Goal: Task Accomplishment & Management: Manage account settings

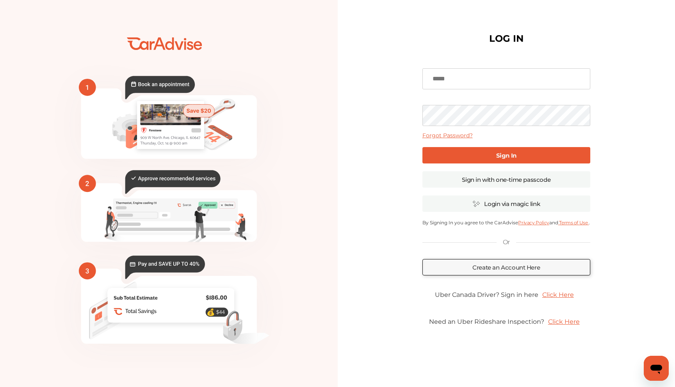
click at [458, 75] on input at bounding box center [506, 78] width 168 height 21
type input "**********"
click at [514, 164] on div "**********" at bounding box center [506, 193] width 168 height 271
click at [513, 149] on link "Sign In" at bounding box center [506, 155] width 168 height 16
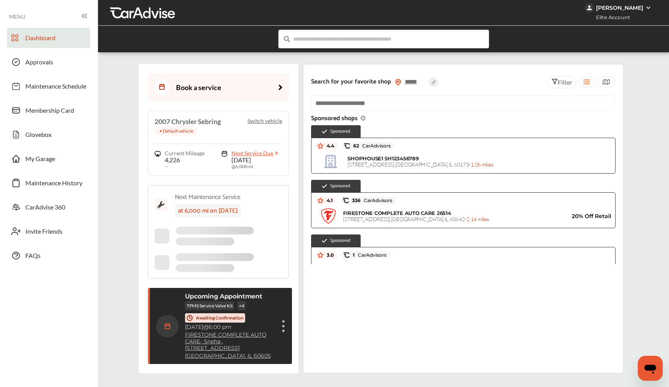
scroll to position [10, 0]
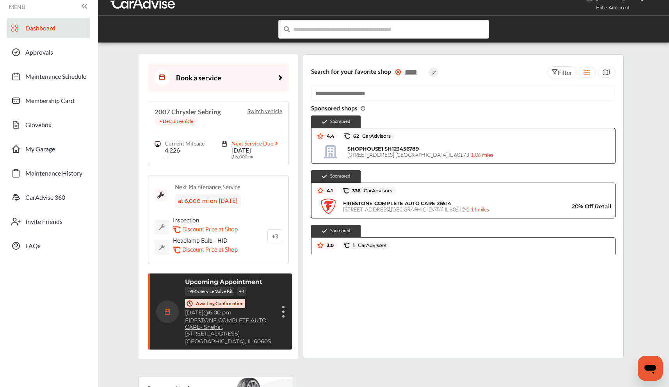
click at [262, 293] on div "TPMS Service Valve Kit + 4 Awaiting Confirmation" at bounding box center [230, 297] width 90 height 21
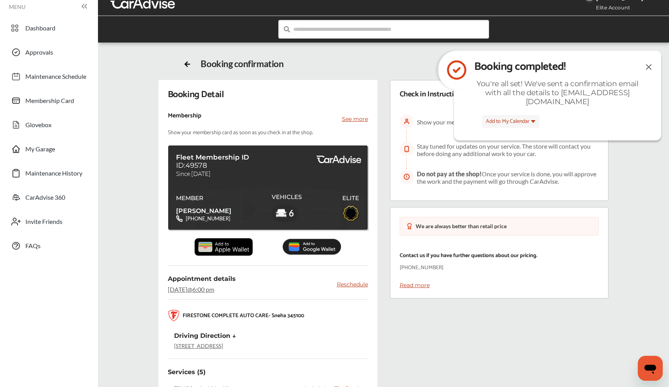
scroll to position [5, 0]
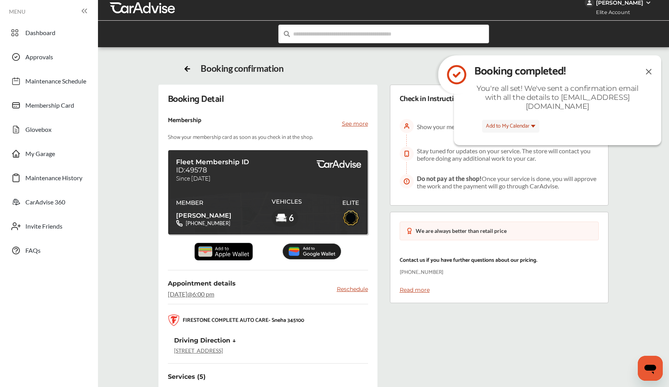
click at [613, 5] on div "Abhay Naik" at bounding box center [619, 2] width 47 height 7
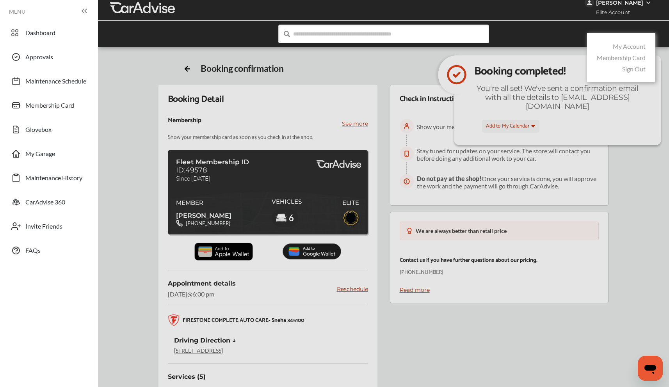
click at [627, 70] on link "Sign Out" at bounding box center [633, 68] width 23 height 7
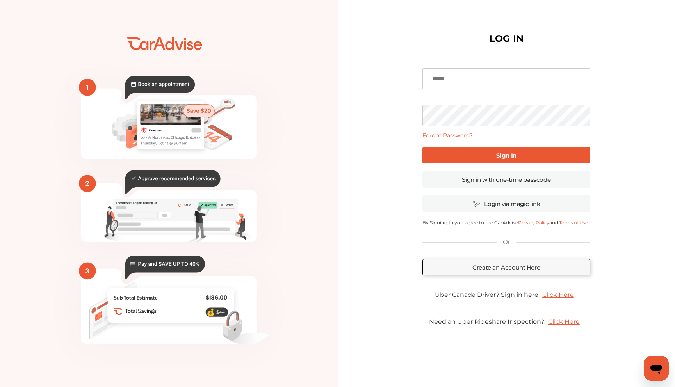
click at [480, 78] on input at bounding box center [506, 78] width 168 height 21
click at [395, 133] on div "LOG IN Forgot Password? Sign In Sign in with one-time passcode Login via magic …" at bounding box center [507, 193] width 338 height 365
click at [485, 270] on link "Create an Account Here" at bounding box center [506, 267] width 168 height 16
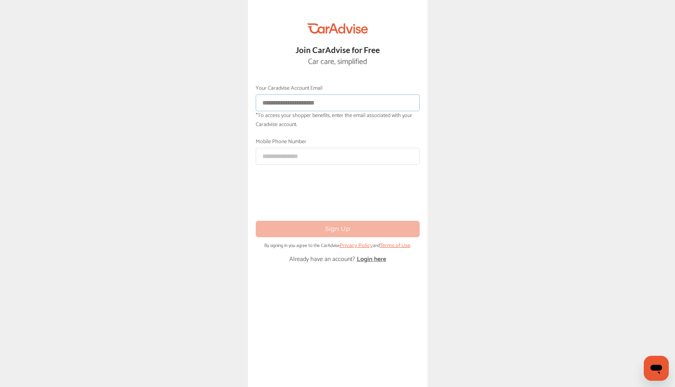
click at [311, 106] on input at bounding box center [338, 102] width 164 height 17
type input "**********"
click at [291, 154] on input at bounding box center [338, 156] width 164 height 17
type input "**********"
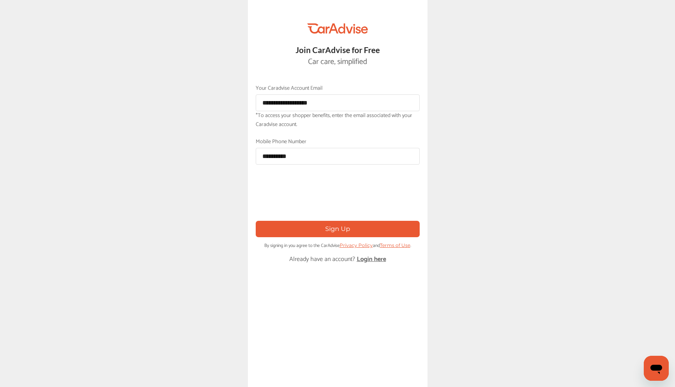
click at [296, 217] on div "**********" at bounding box center [338, 193] width 180 height 387
click at [298, 224] on button "Sign Up" at bounding box center [338, 229] width 164 height 16
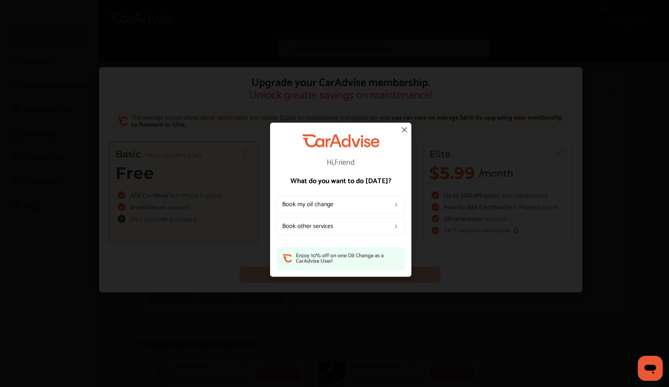
click at [329, 205] on link "Book my oil change" at bounding box center [340, 205] width 129 height 18
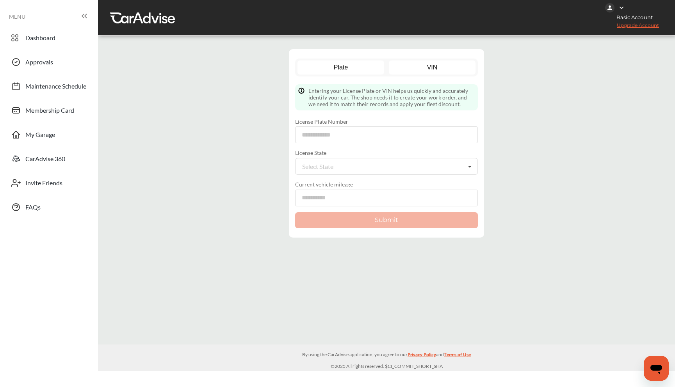
click at [415, 71] on link "VIN" at bounding box center [432, 68] width 87 height 14
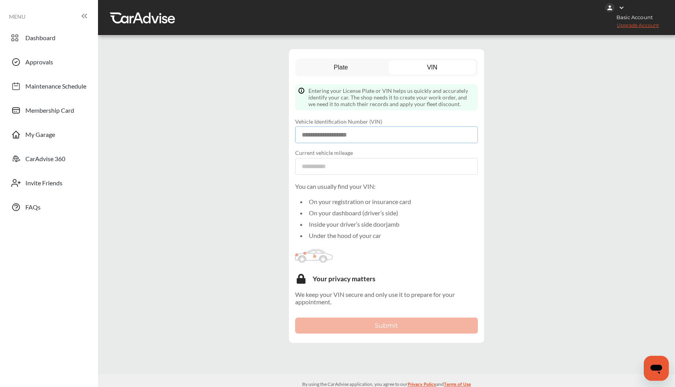
click at [347, 139] on input at bounding box center [386, 134] width 183 height 17
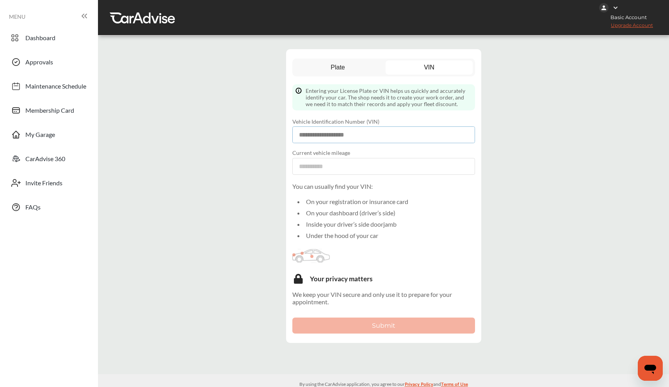
paste input "**********"
type input "**********"
click at [329, 162] on input "number" at bounding box center [383, 166] width 183 height 17
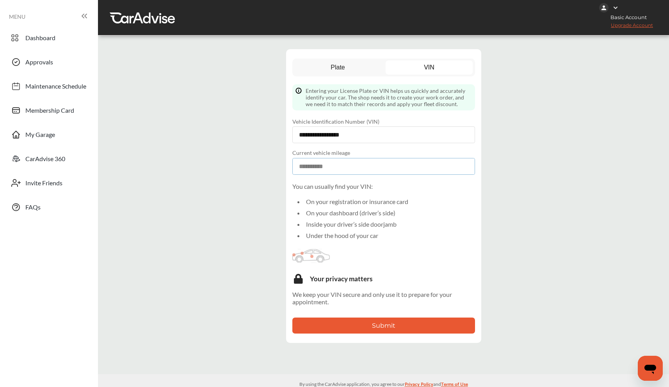
type input "**"
click at [339, 332] on button "Submit" at bounding box center [383, 326] width 183 height 16
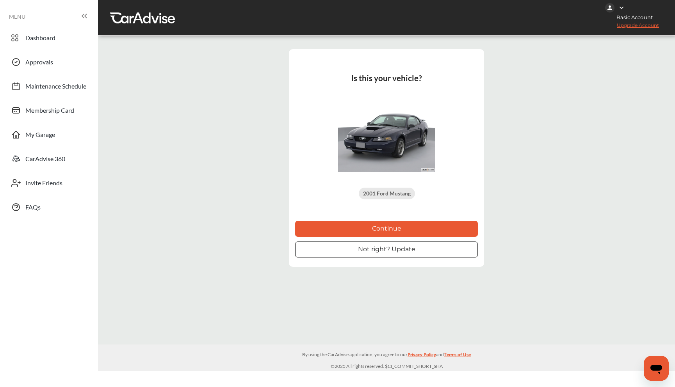
click at [368, 229] on button "Continue" at bounding box center [386, 229] width 183 height 16
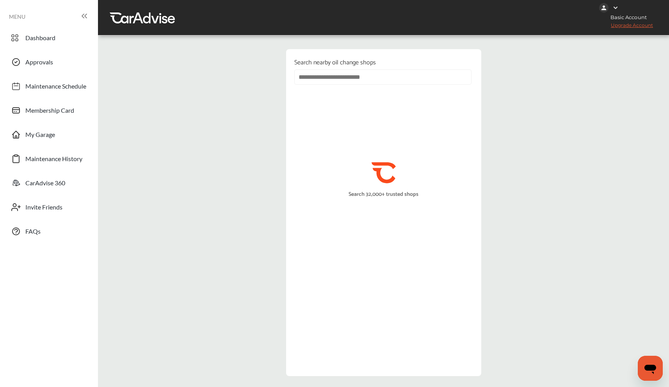
click at [356, 85] on div at bounding box center [382, 79] width 176 height 21
click at [356, 79] on input "text" at bounding box center [382, 76] width 177 height 15
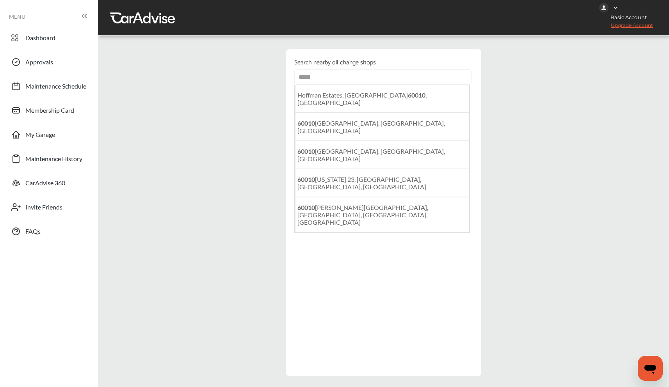
click at [408, 98] on b "60010" at bounding box center [417, 94] width 18 height 7
type input "**********"
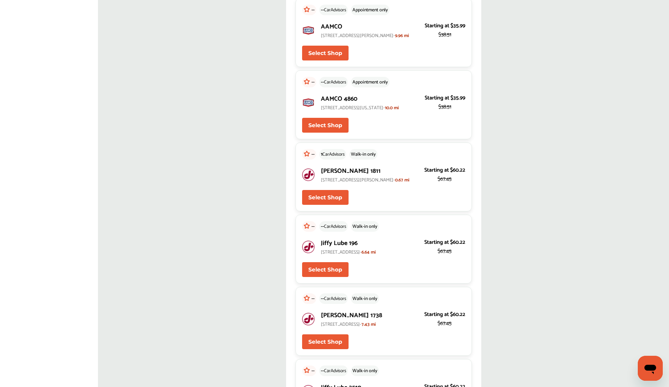
scroll to position [2238, 0]
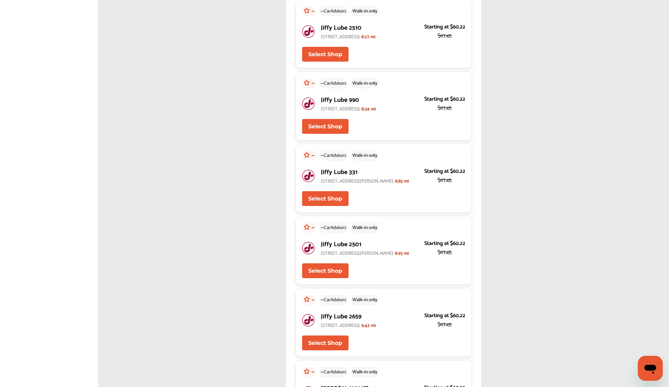
click at [337, 134] on button "Select Shop" at bounding box center [325, 126] width 46 height 15
type input "*****"
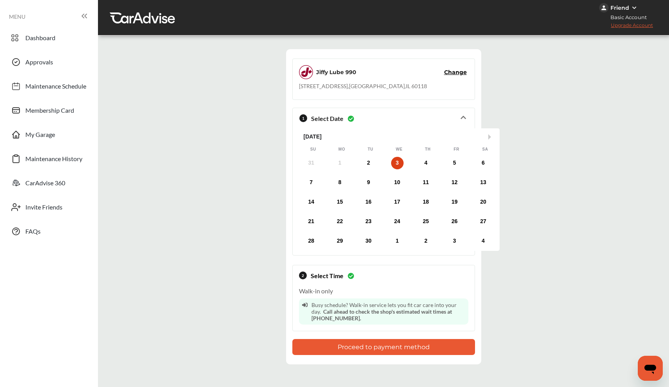
click at [358, 344] on button "Proceed to payment method" at bounding box center [383, 347] width 183 height 16
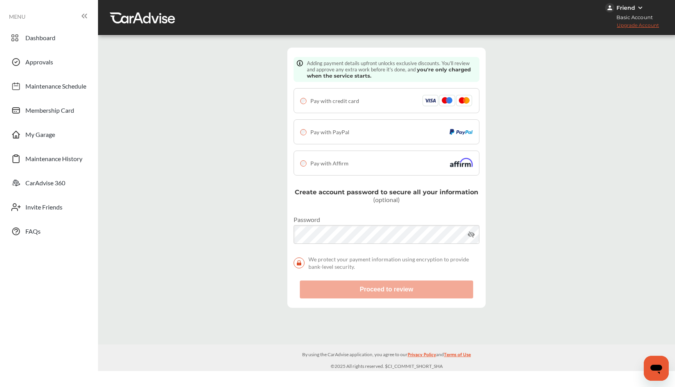
click at [344, 164] on span "Pay with Affirm" at bounding box center [329, 163] width 38 height 7
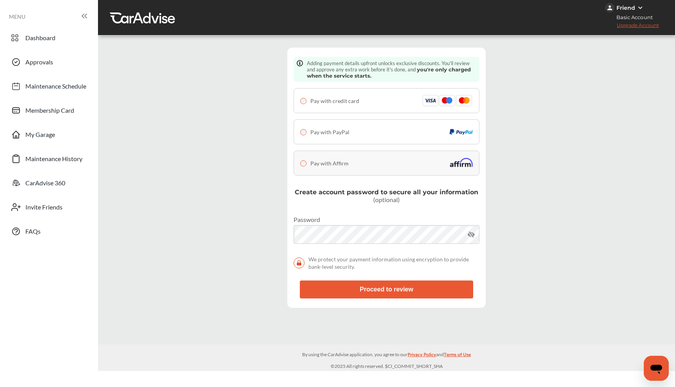
drag, startPoint x: 317, startPoint y: 280, endPoint x: 317, endPoint y: 288, distance: 7.4
click at [317, 283] on button "Proceed to review" at bounding box center [386, 290] width 173 height 18
click at [317, 288] on button "Proceed to review" at bounding box center [386, 290] width 173 height 18
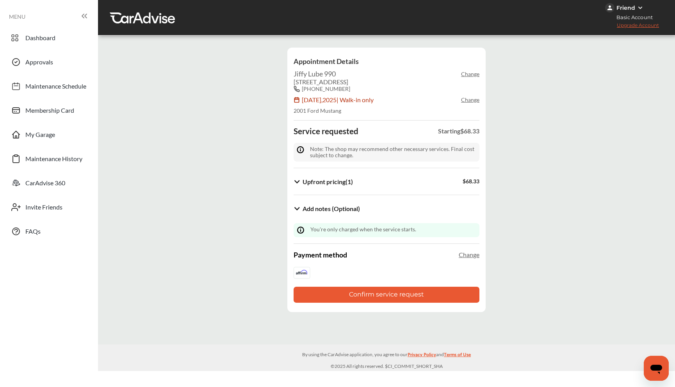
click at [337, 181] on b "Upfront pricing ( 1 )" at bounding box center [328, 181] width 50 height 7
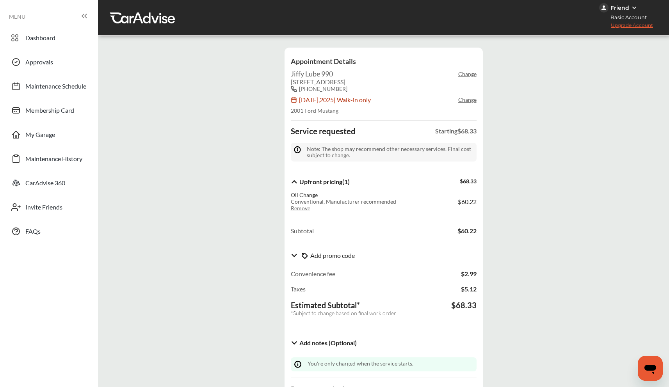
click at [313, 185] on b "Upfront pricing ( 1 )" at bounding box center [324, 181] width 50 height 7
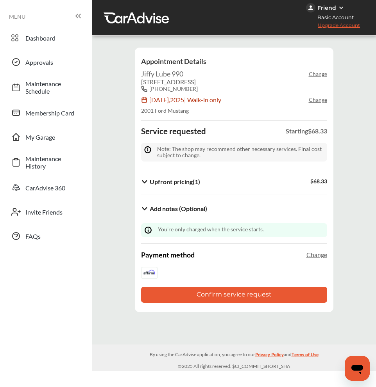
click at [277, 290] on button "Confirm service request" at bounding box center [234, 295] width 186 height 16
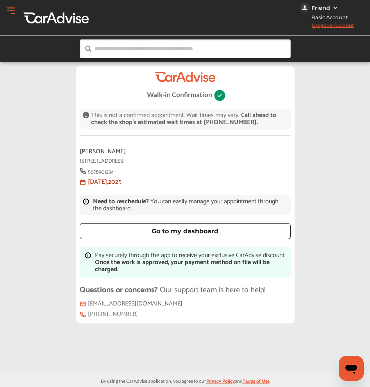
click at [0, 0] on span "Dashboard" at bounding box center [0, 0] width 0 height 0
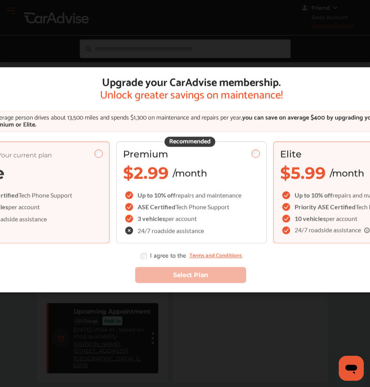
click at [297, 170] on span "$5.99" at bounding box center [303, 173] width 46 height 20
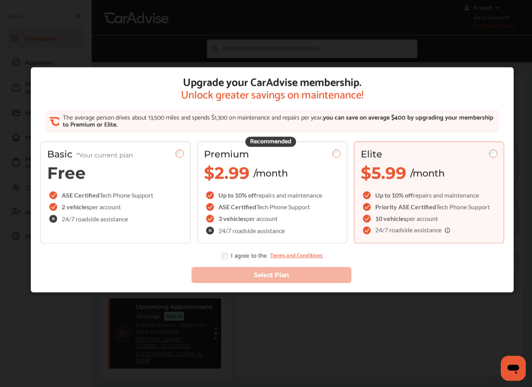
click at [493, 60] on div "Upgrade your CarAdvise membership. Unlock greater savings on maintenance! The a…" at bounding box center [272, 200] width 545 height 400
click at [154, 53] on div "Upgrade your CarAdvise membership. Unlock greater savings on maintenance! The a…" at bounding box center [272, 200] width 545 height 400
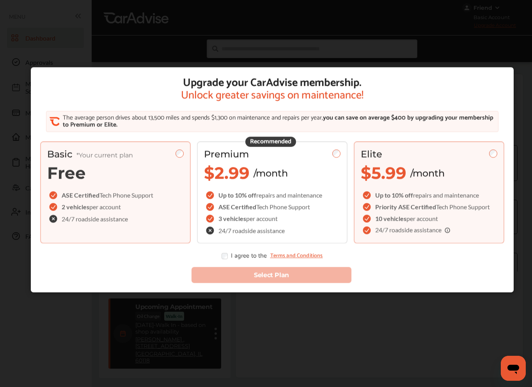
click at [181, 165] on div "Basic *Your current plan Free ASE Certified Tech Phone Support 2 vehicles per a…" at bounding box center [115, 192] width 151 height 102
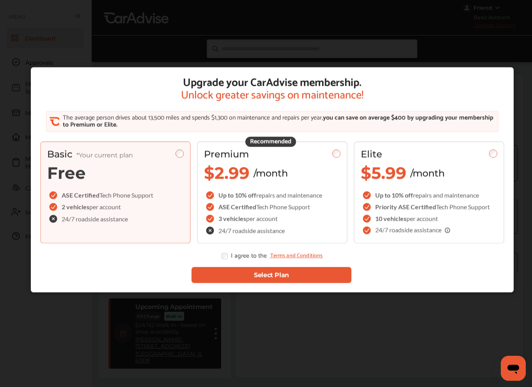
click at [278, 270] on button "Select Plan" at bounding box center [272, 275] width 160 height 16
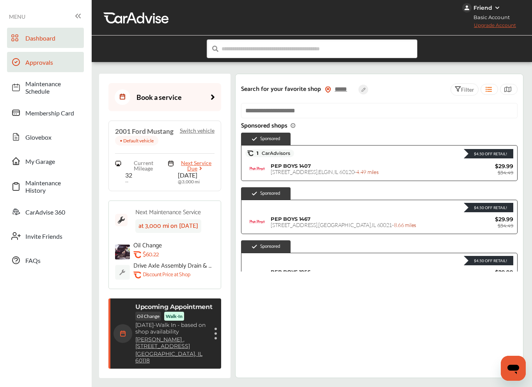
click at [72, 71] on link "Approvals" at bounding box center [45, 62] width 77 height 20
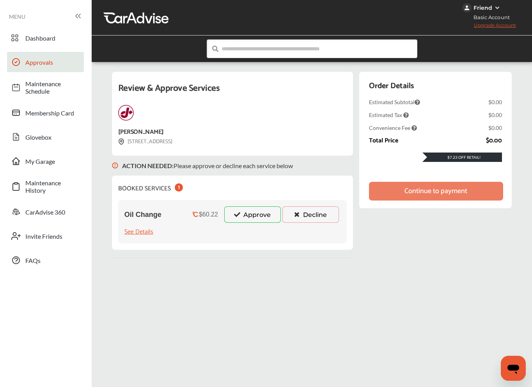
click at [241, 213] on icon at bounding box center [236, 214] width 7 height 5
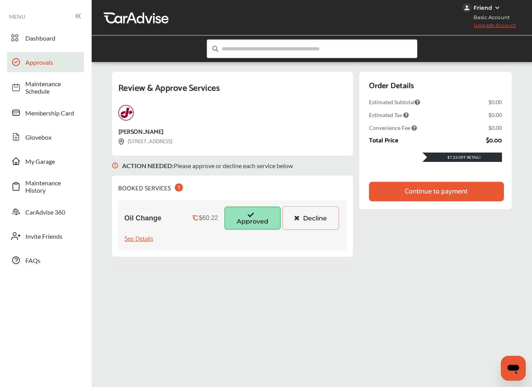
click at [384, 194] on div "Review & Approve Services Jiffy Lube 726 W. MAIN ST West Dundee, IL 60118 ACTIO…" at bounding box center [312, 168] width 401 height 193
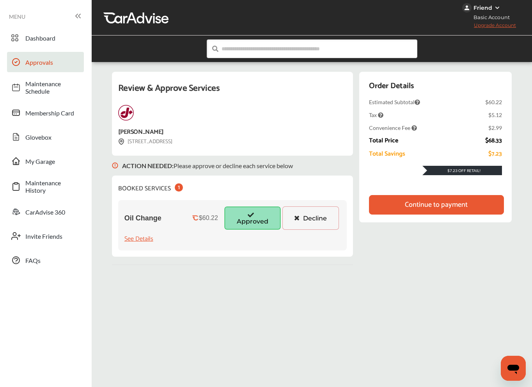
click at [394, 207] on div "Continue to payment" at bounding box center [436, 205] width 135 height 20
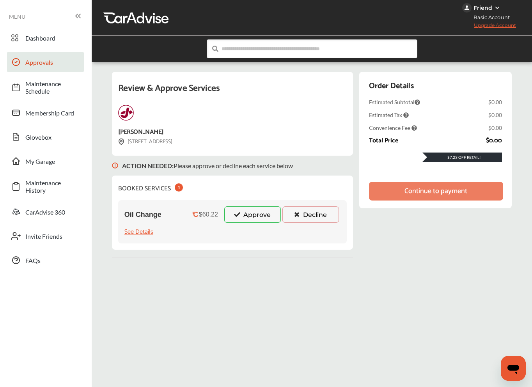
click at [265, 212] on button "Approve" at bounding box center [252, 215] width 57 height 16
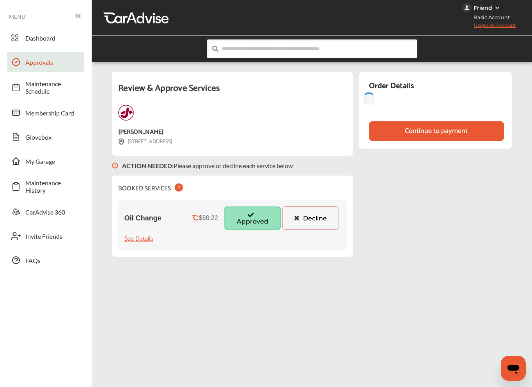
click at [415, 196] on div "Review & Approve Services Jiffy Lube 726 W. MAIN ST West Dundee, IL 60118 ACTIO…" at bounding box center [312, 168] width 401 height 193
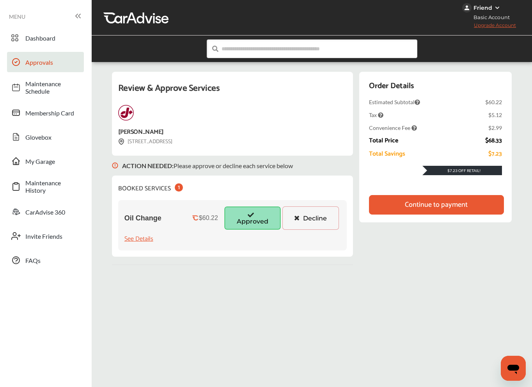
click at [417, 203] on div "Continue to payment" at bounding box center [436, 205] width 63 height 8
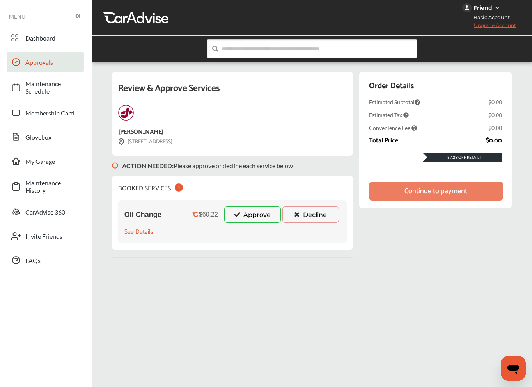
click at [277, 213] on button "Approve" at bounding box center [252, 215] width 57 height 16
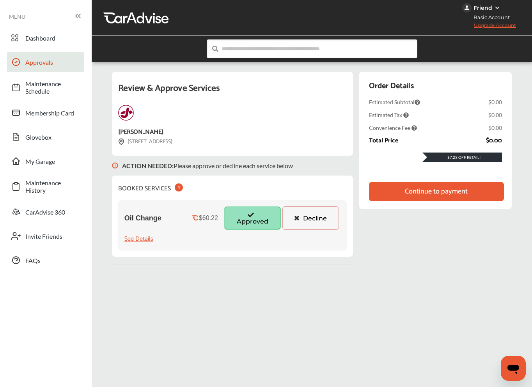
click at [395, 193] on div "Continue to payment" at bounding box center [436, 192] width 135 height 20
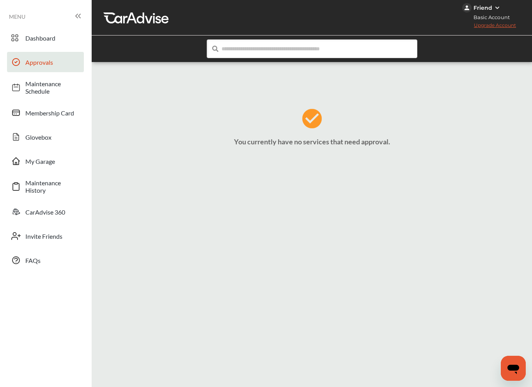
click at [48, 60] on span "Approvals" at bounding box center [52, 62] width 55 height 7
click at [61, 69] on link "Approvals" at bounding box center [45, 62] width 77 height 20
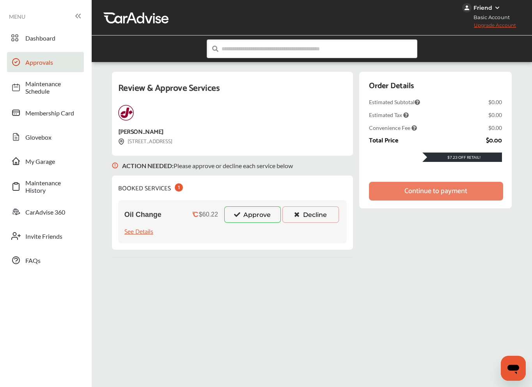
click at [233, 215] on button "Approve" at bounding box center [252, 215] width 57 height 16
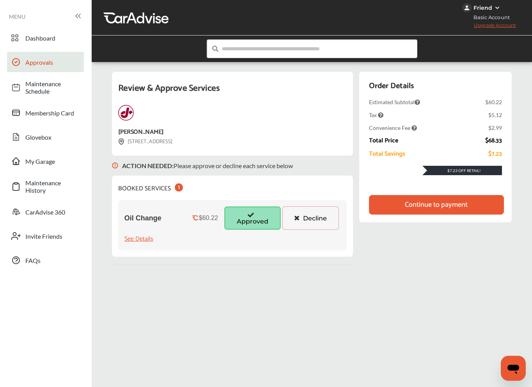
click at [400, 207] on div "Continue to payment" at bounding box center [436, 205] width 135 height 20
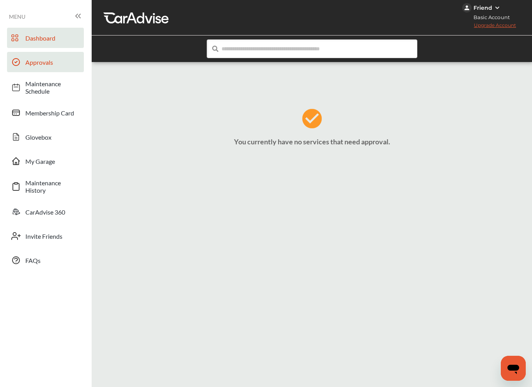
click at [50, 47] on link "Dashboard" at bounding box center [45, 38] width 77 height 20
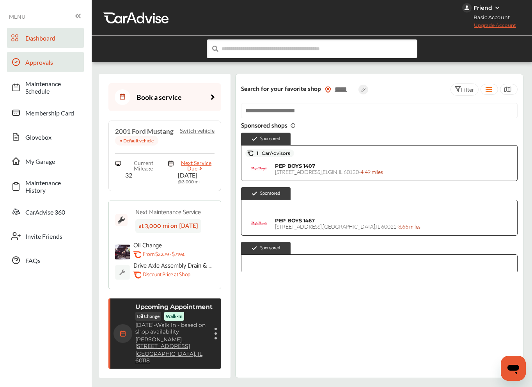
click at [55, 66] on link "Approvals" at bounding box center [45, 62] width 77 height 20
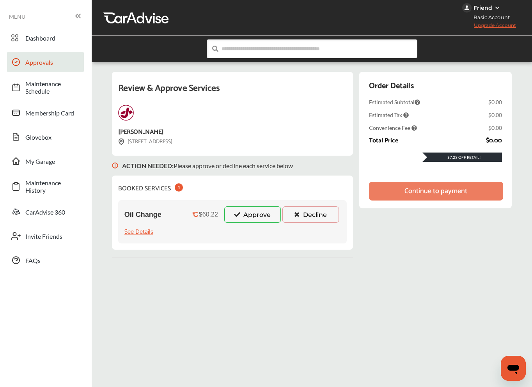
click at [246, 220] on button "Approve" at bounding box center [252, 215] width 57 height 16
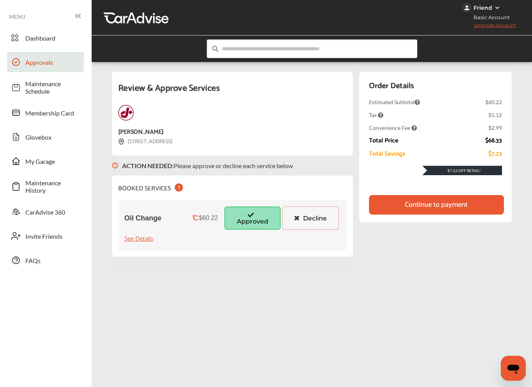
click at [419, 205] on div "Continue to payment" at bounding box center [436, 205] width 63 height 8
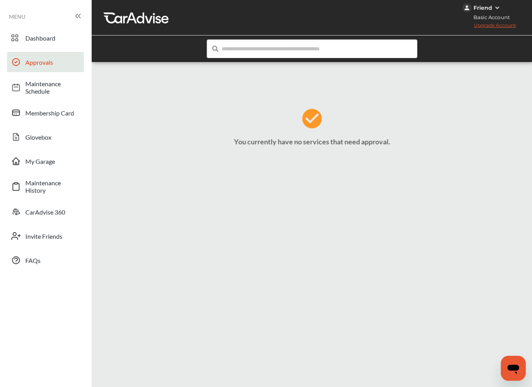
scroll to position [5, 0]
